Goal: Find specific page/section: Find specific page/section

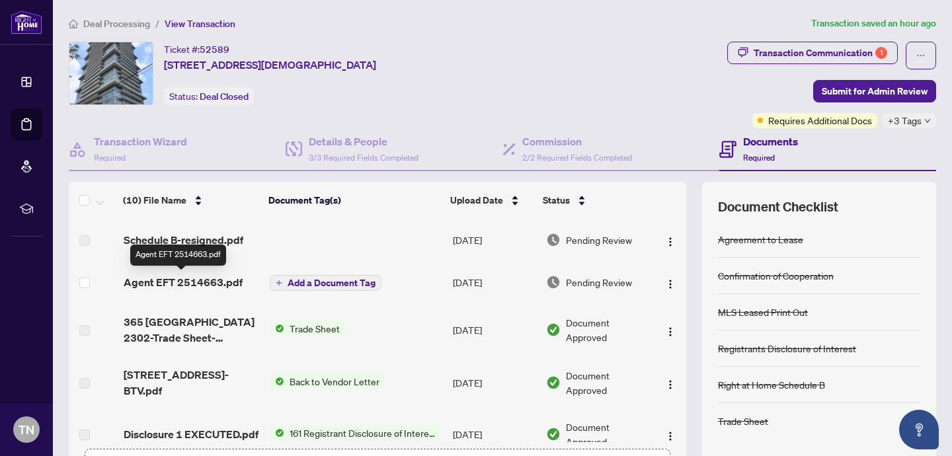
click at [206, 277] on span "Agent EFT 2514663.pdf" at bounding box center [183, 282] width 119 height 16
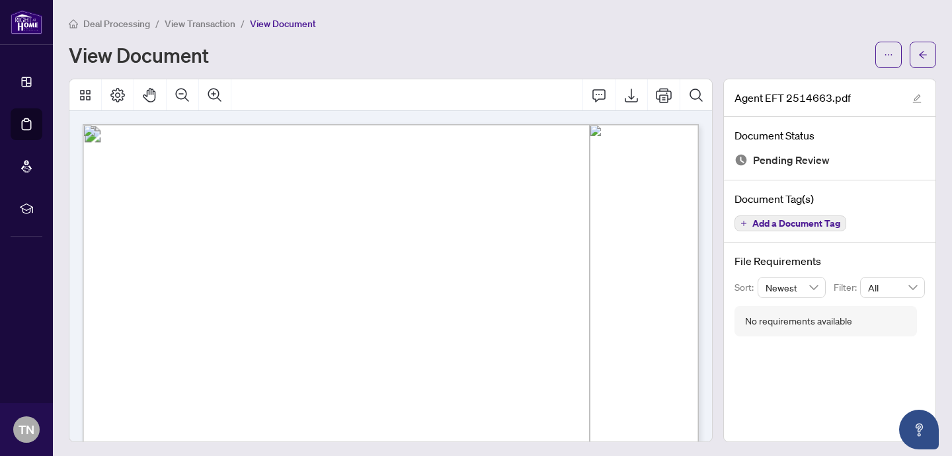
click at [302, 21] on span "View Document" at bounding box center [283, 24] width 66 height 12
click at [276, 21] on span "View Document" at bounding box center [283, 24] width 66 height 12
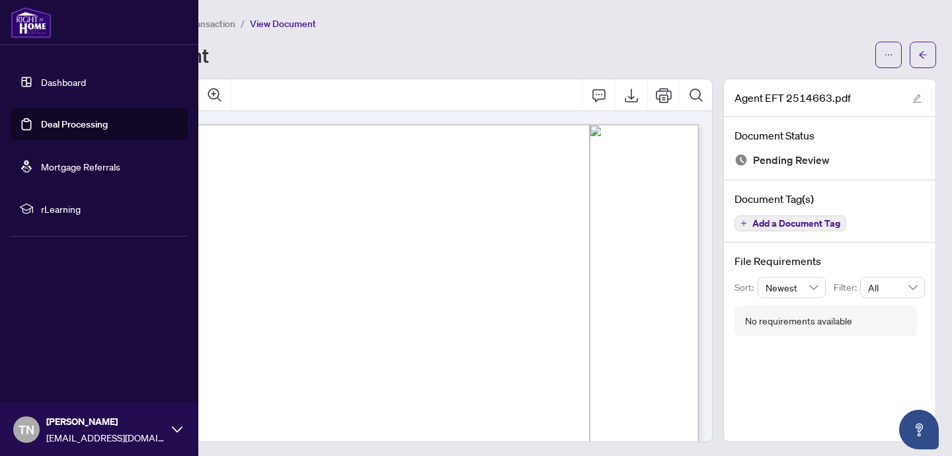
click at [65, 84] on link "Dashboard" at bounding box center [63, 82] width 45 height 12
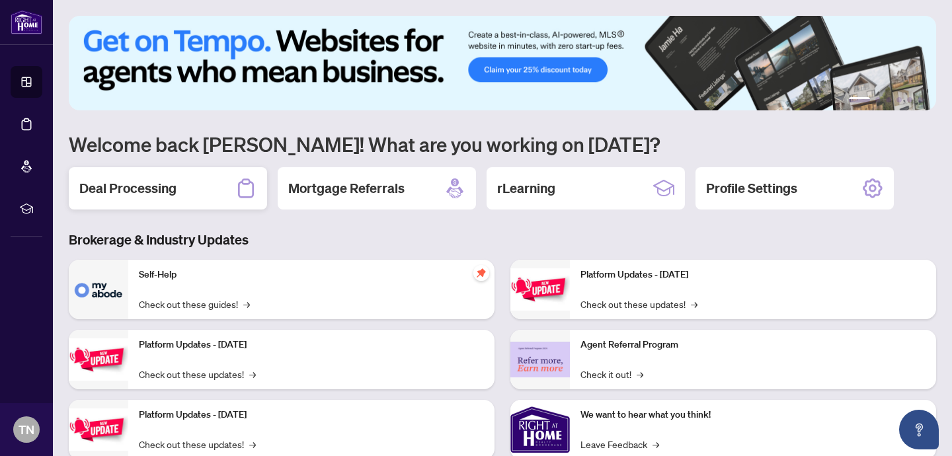
click at [190, 188] on div "Deal Processing" at bounding box center [168, 188] width 198 height 42
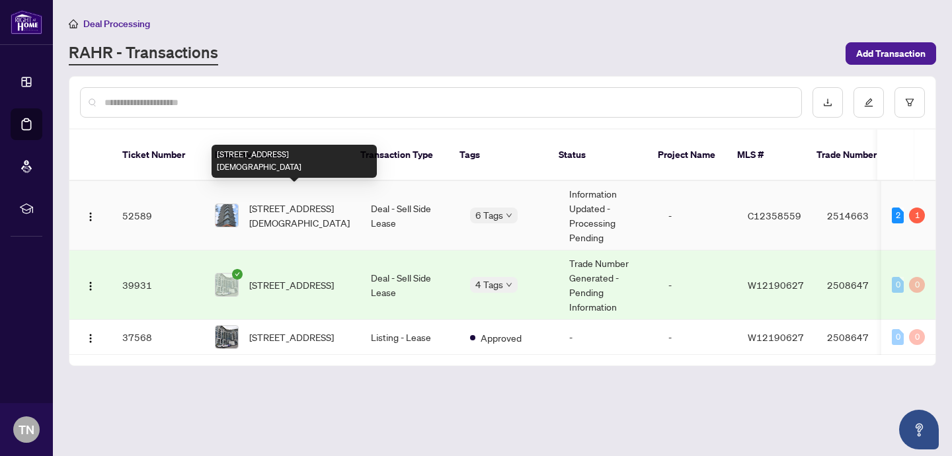
click at [277, 203] on span "[STREET_ADDRESS][DEMOGRAPHIC_DATA]" at bounding box center [299, 215] width 101 height 29
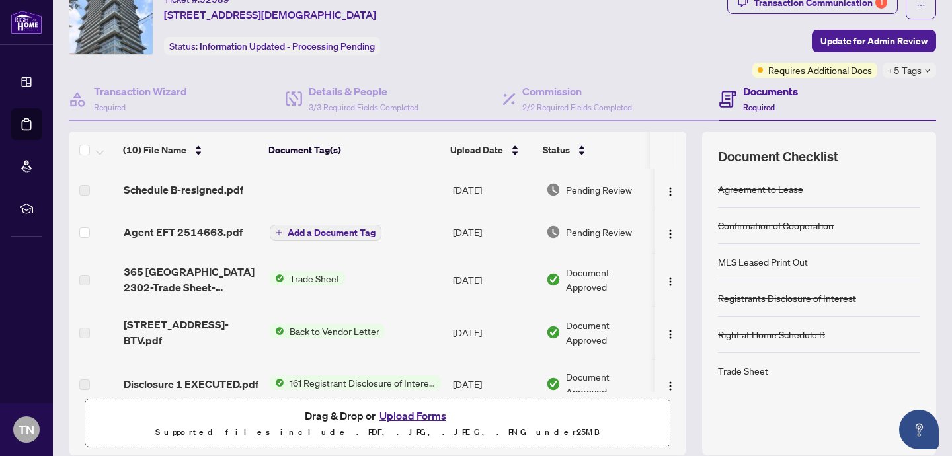
scroll to position [43, 0]
